Goal: Task Accomplishment & Management: Use online tool/utility

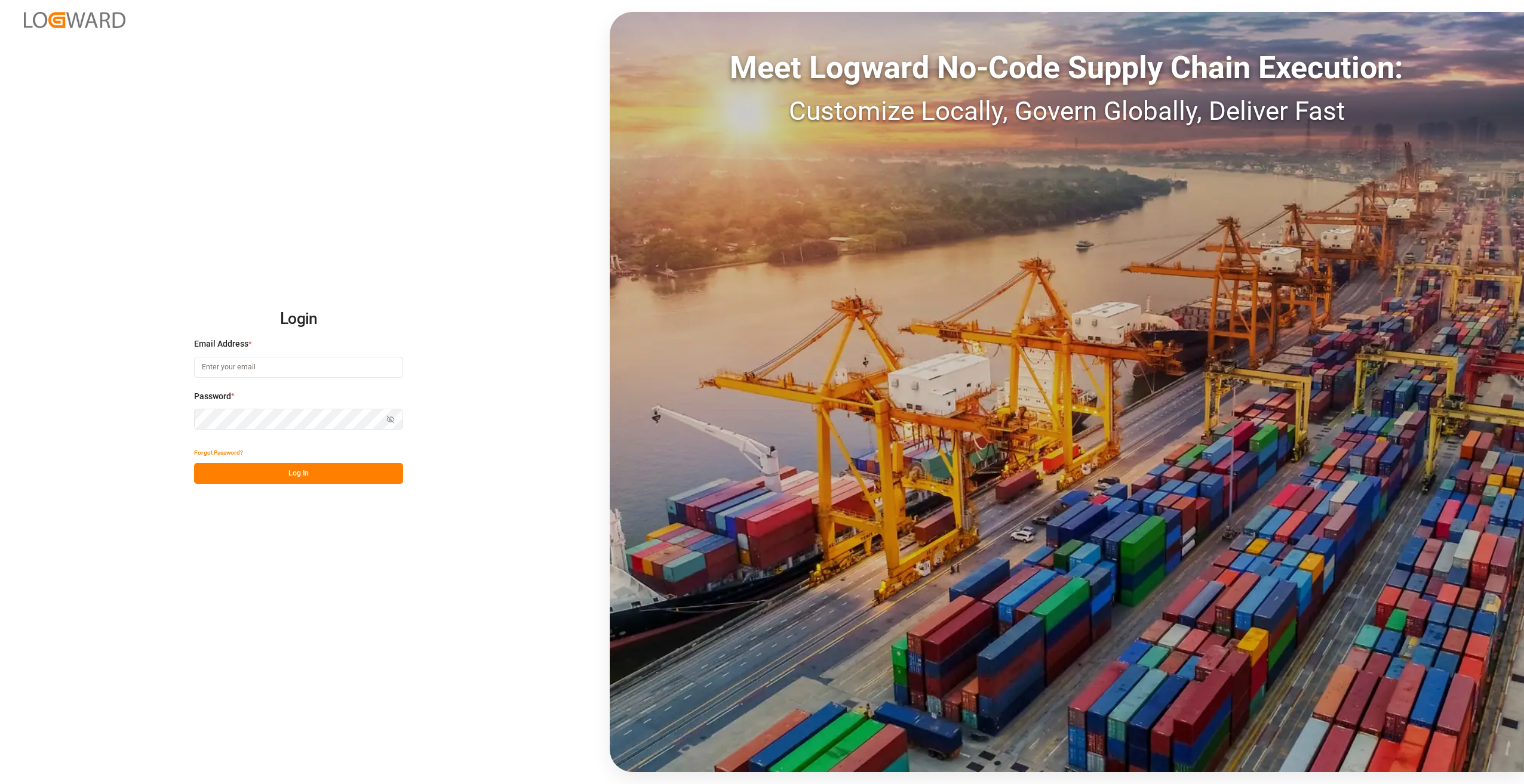
type input "[EMAIL_ADDRESS][DOMAIN_NAME]"
click at [300, 475] on button "Log In" at bounding box center [298, 473] width 209 height 21
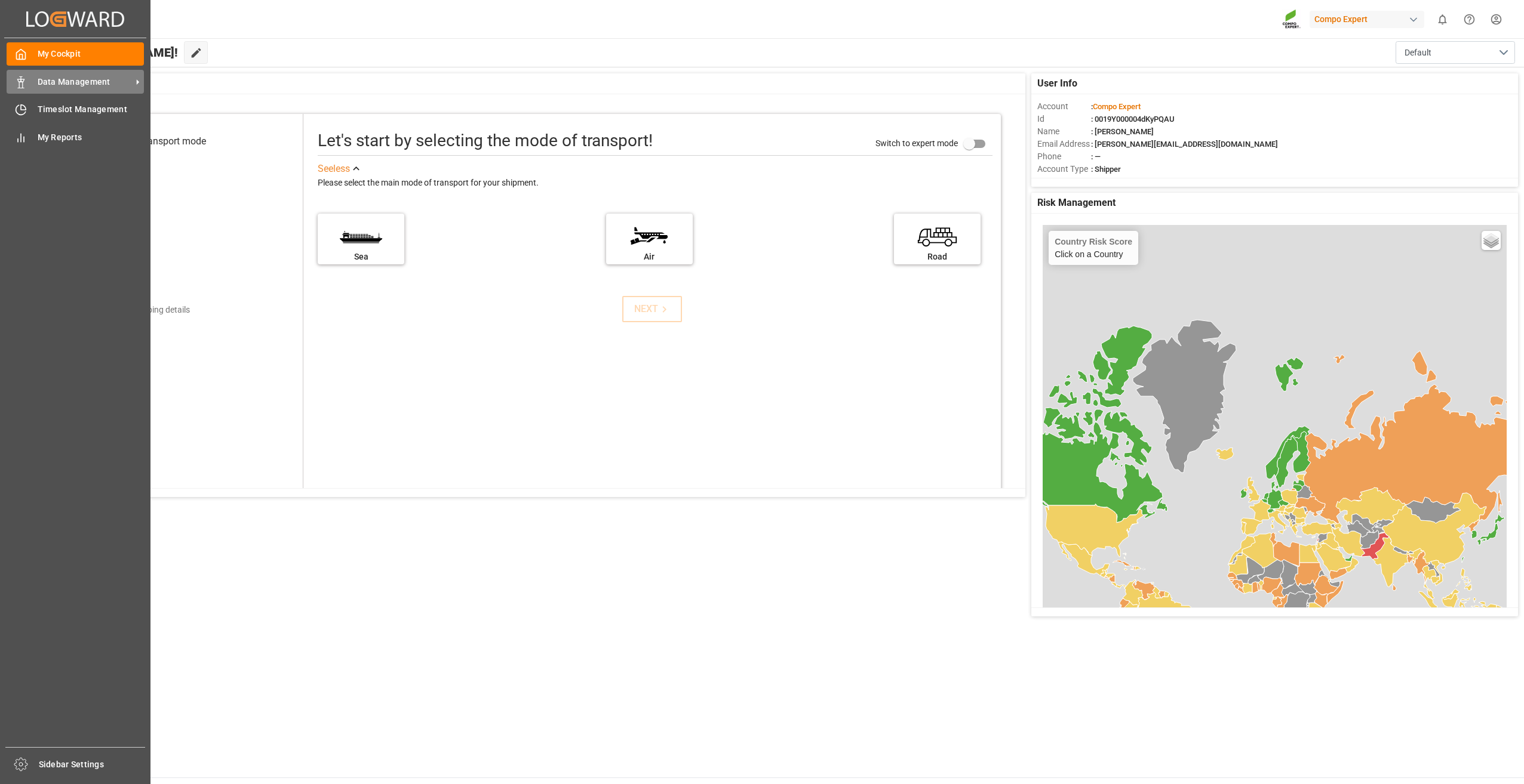
click at [137, 79] on icon at bounding box center [137, 82] width 12 height 12
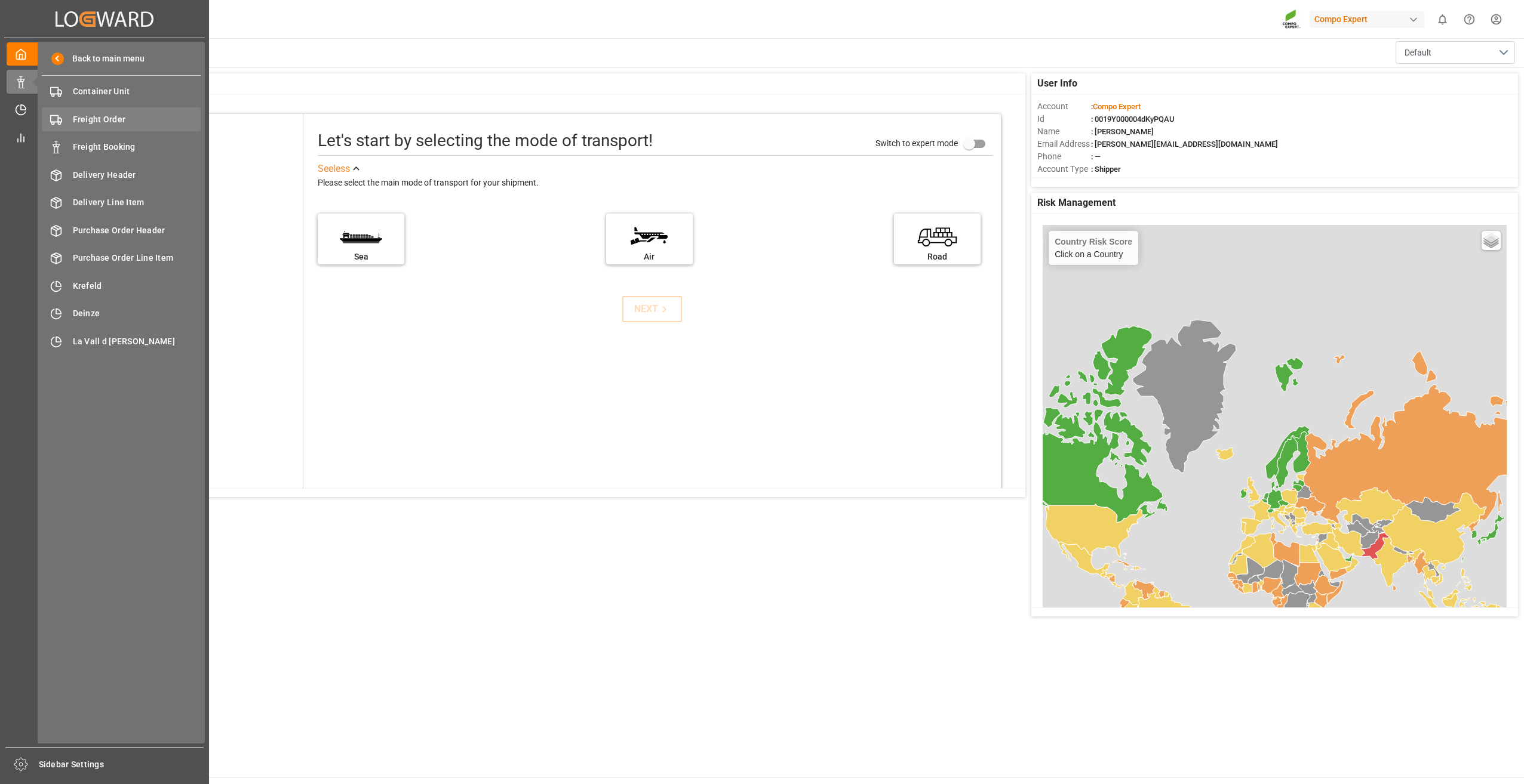
click at [118, 118] on span "Freight Order" at bounding box center [137, 119] width 129 height 12
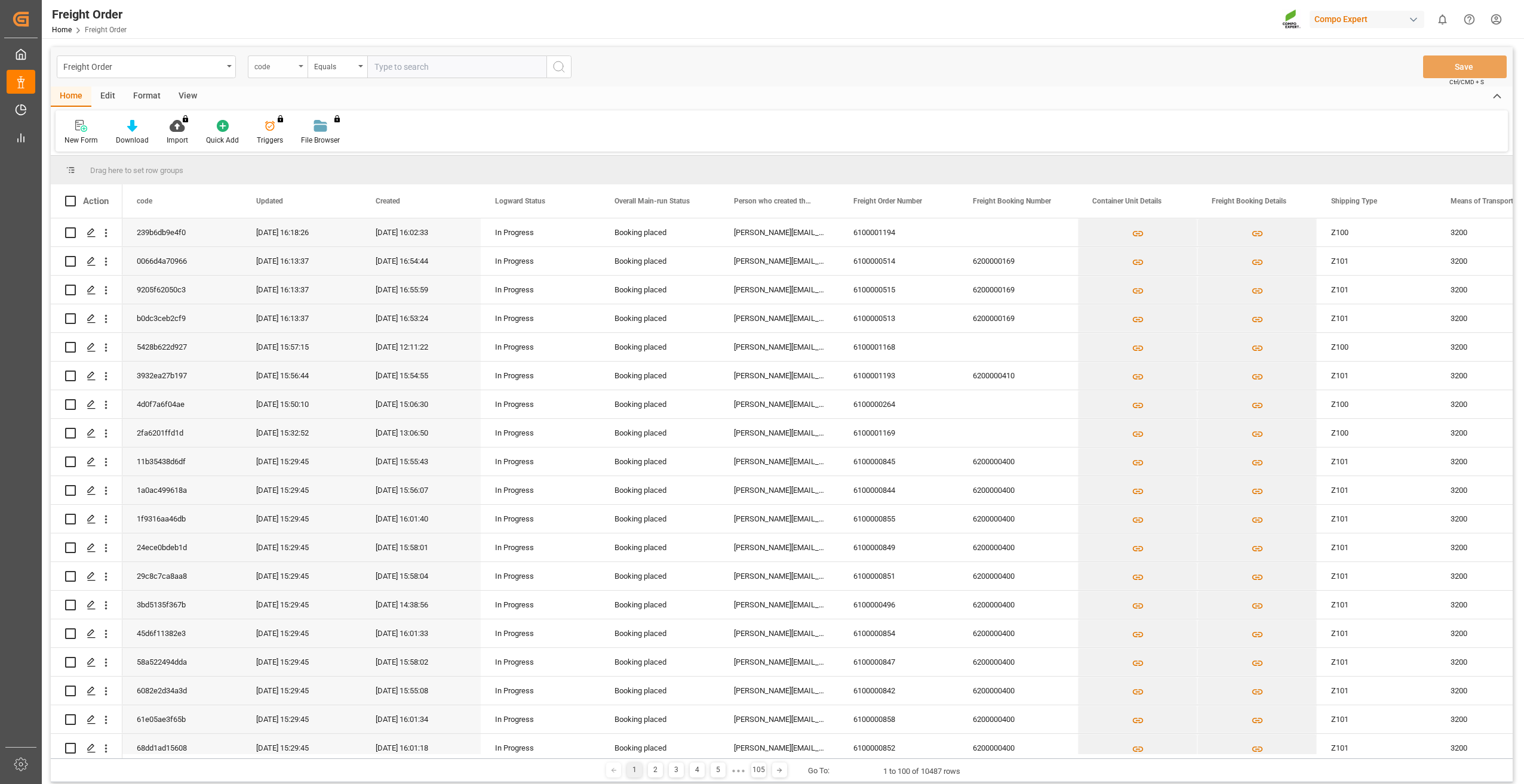
click at [301, 68] on div "code" at bounding box center [277, 67] width 59 height 23
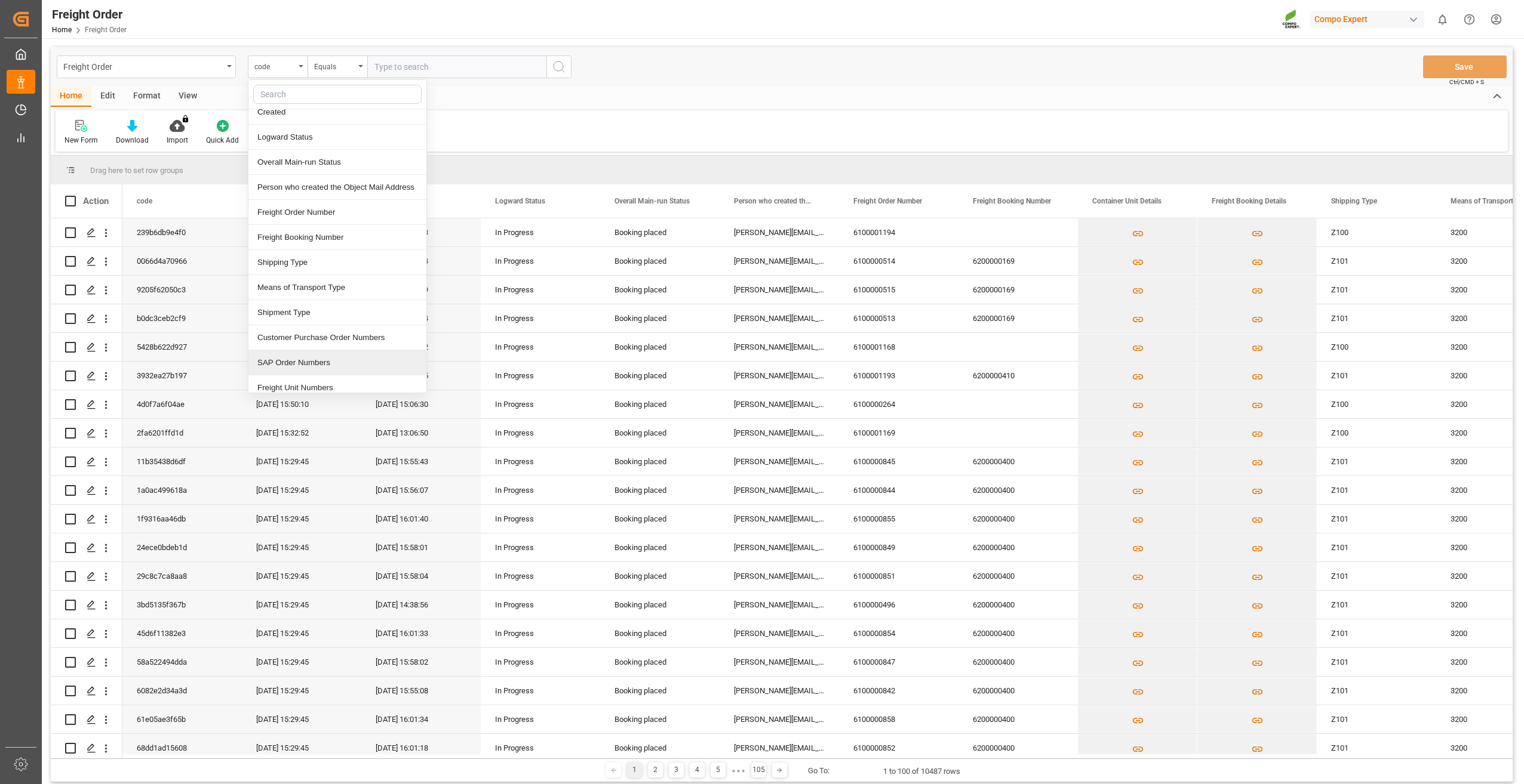
scroll to position [119, 0]
click at [297, 307] on div "SAP Order Numbers" at bounding box center [337, 303] width 178 height 25
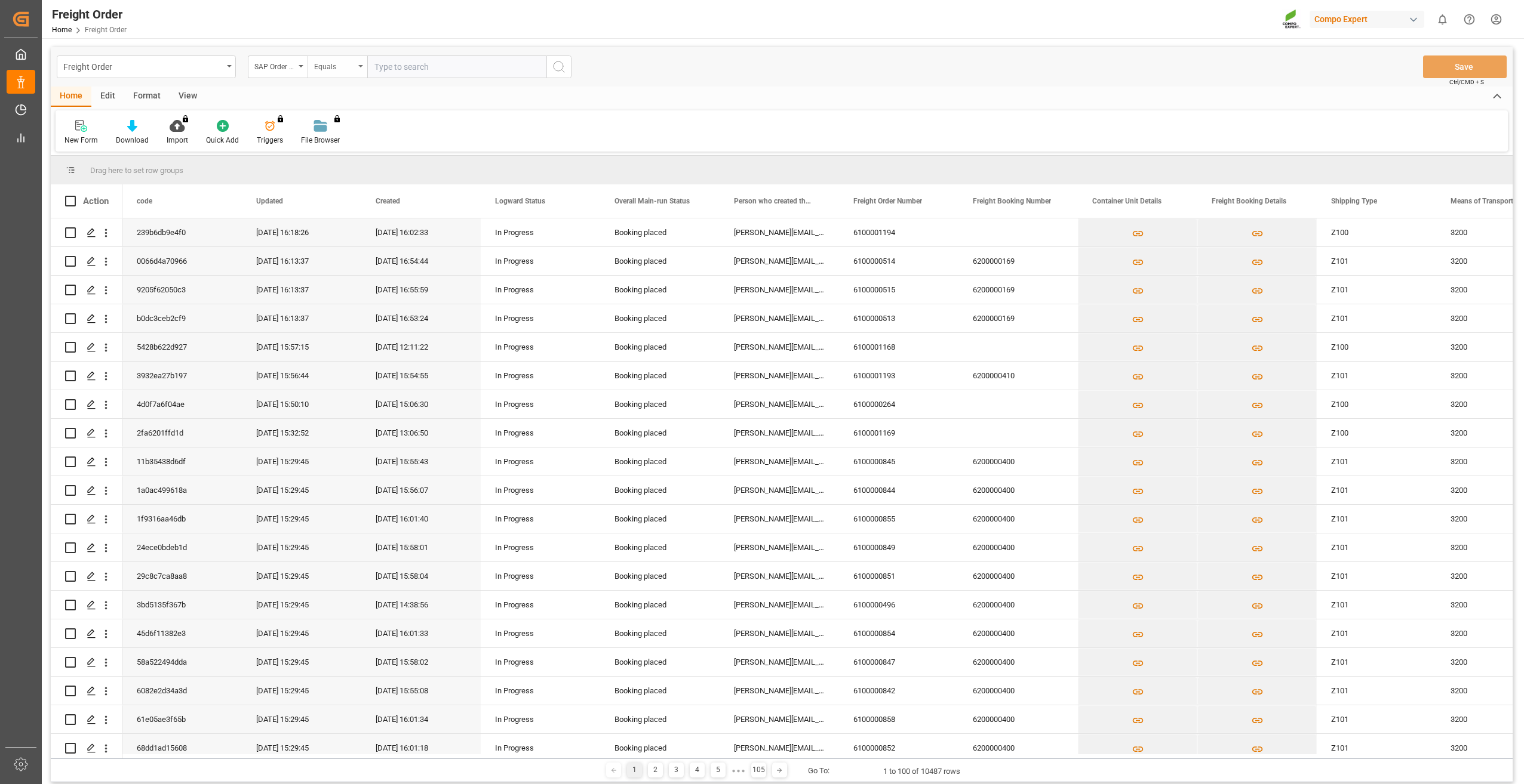
click at [338, 67] on div "Equals" at bounding box center [335, 65] width 40 height 13
drag, startPoint x: 352, startPoint y: 145, endPoint x: 376, endPoint y: 130, distance: 28.3
click at [354, 145] on div "Fuzzy search" at bounding box center [397, 146] width 178 height 25
click at [433, 72] on input "text" at bounding box center [457, 67] width 179 height 23
type input "2000000105"
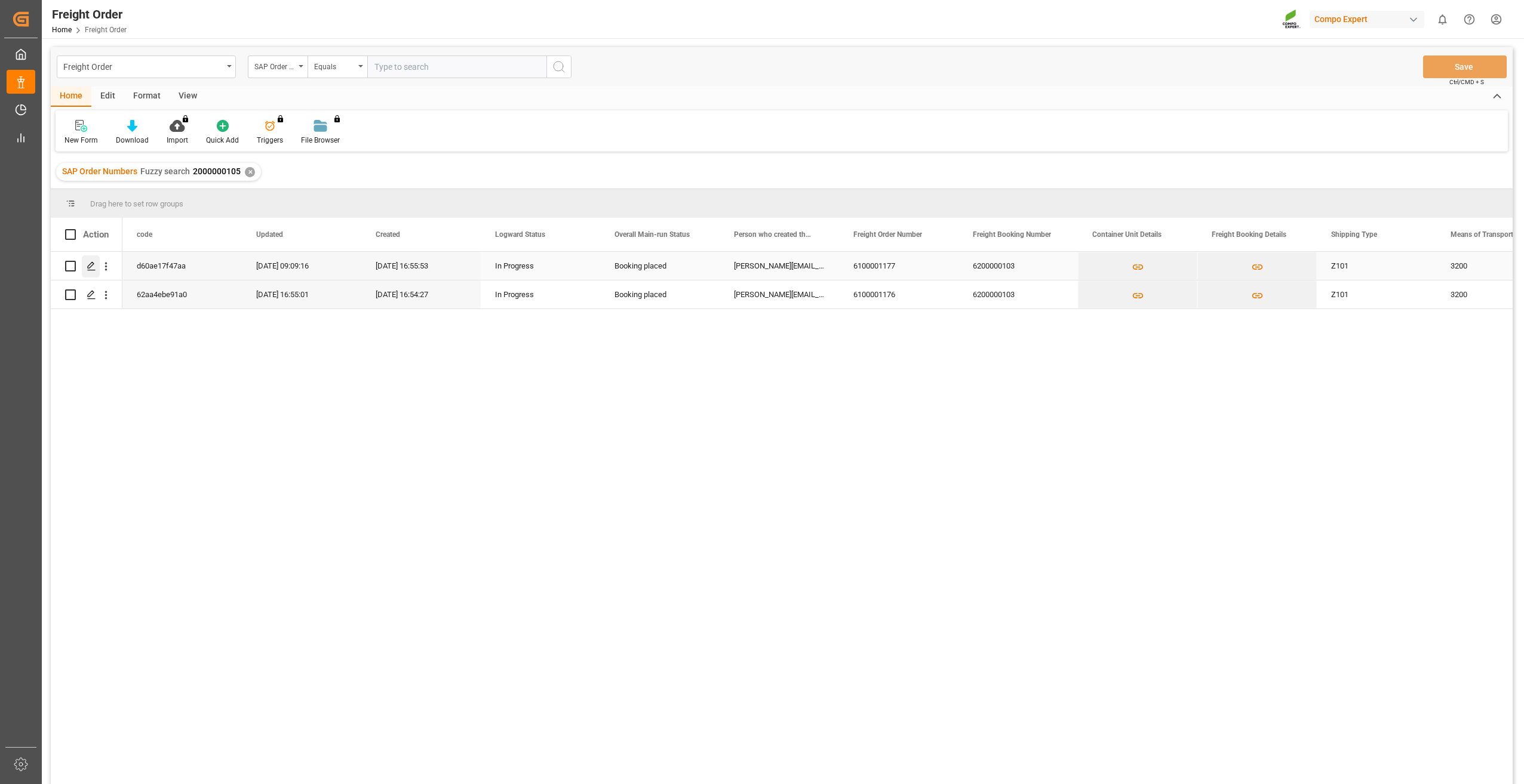
click at [90, 270] on icon "Press SPACE to select this row." at bounding box center [91, 266] width 10 height 10
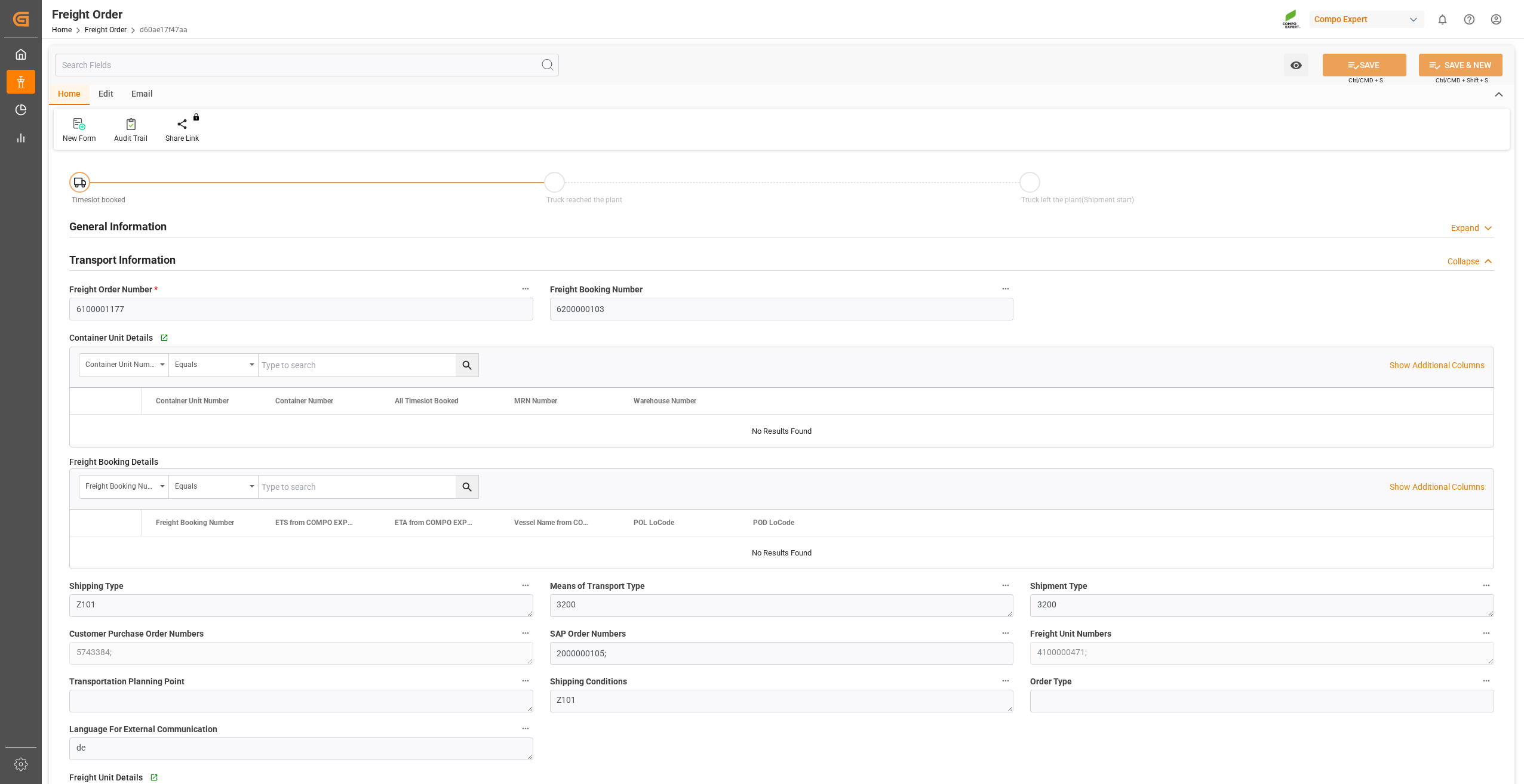
type input "0"
type input "21840"
type input "0"
type input "[DATE] 01:00"
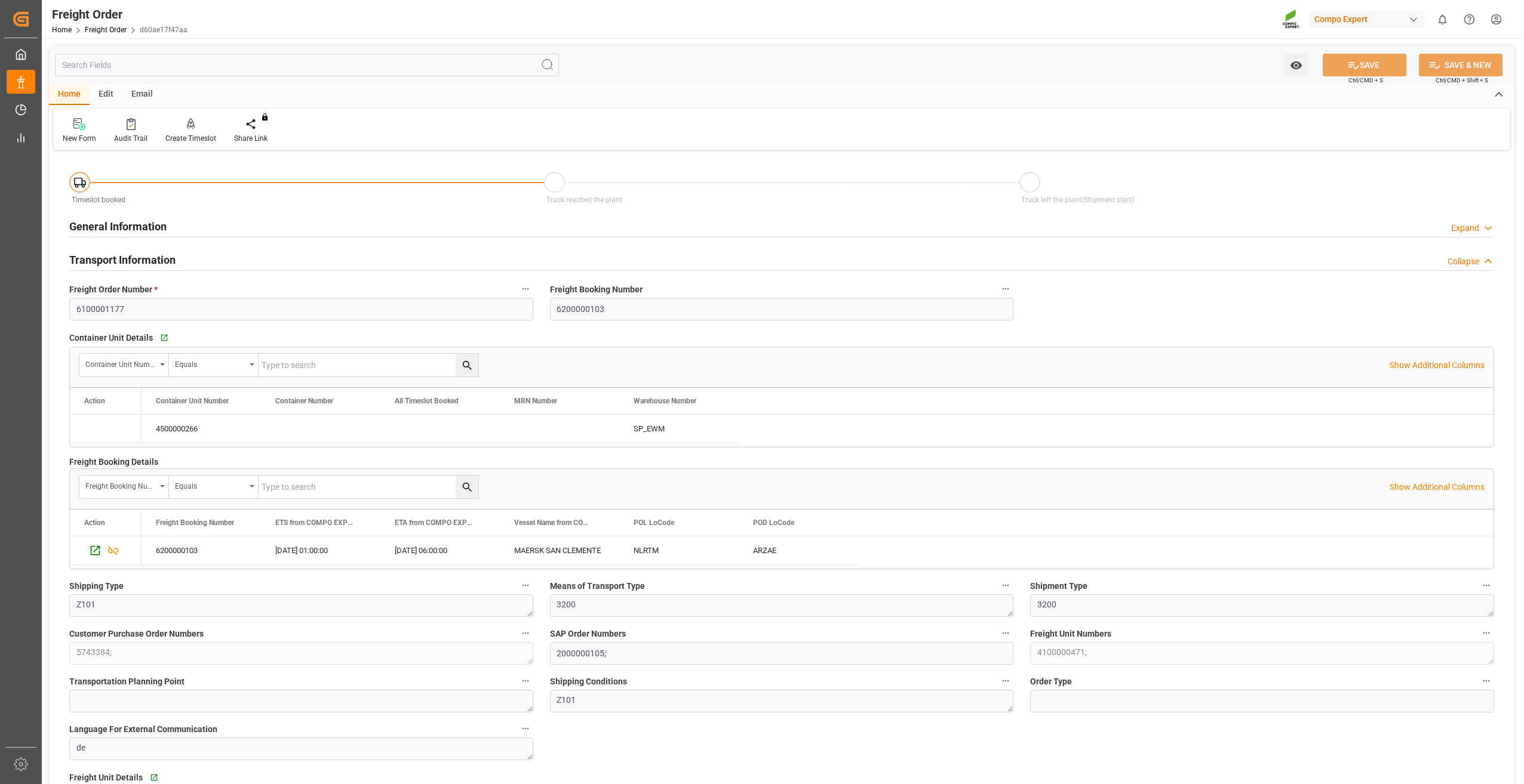
type input "[DATE] 16:55"
